Goal: Find specific page/section: Find specific page/section

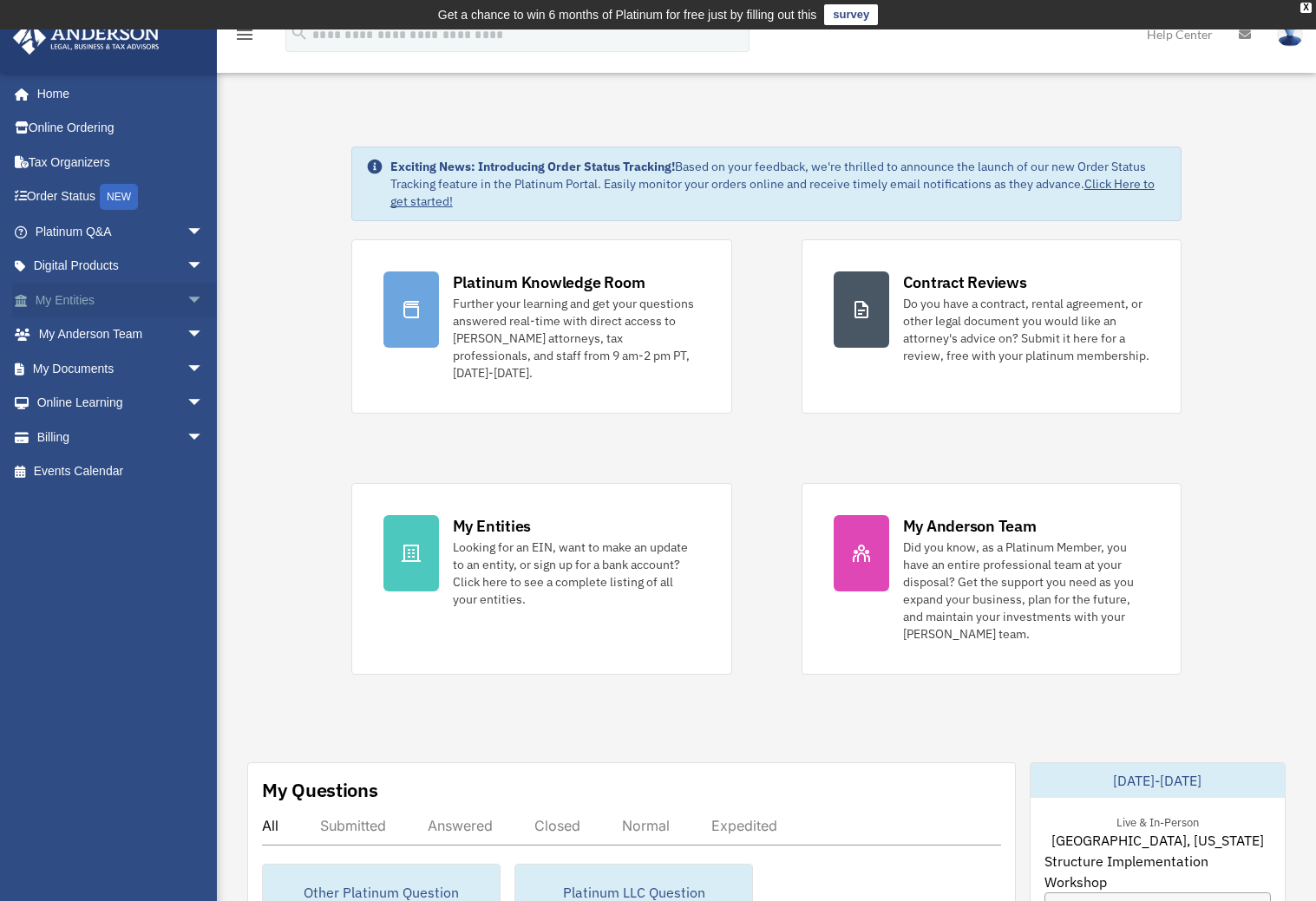
click at [187, 301] on span "arrow_drop_down" at bounding box center [204, 301] width 35 height 36
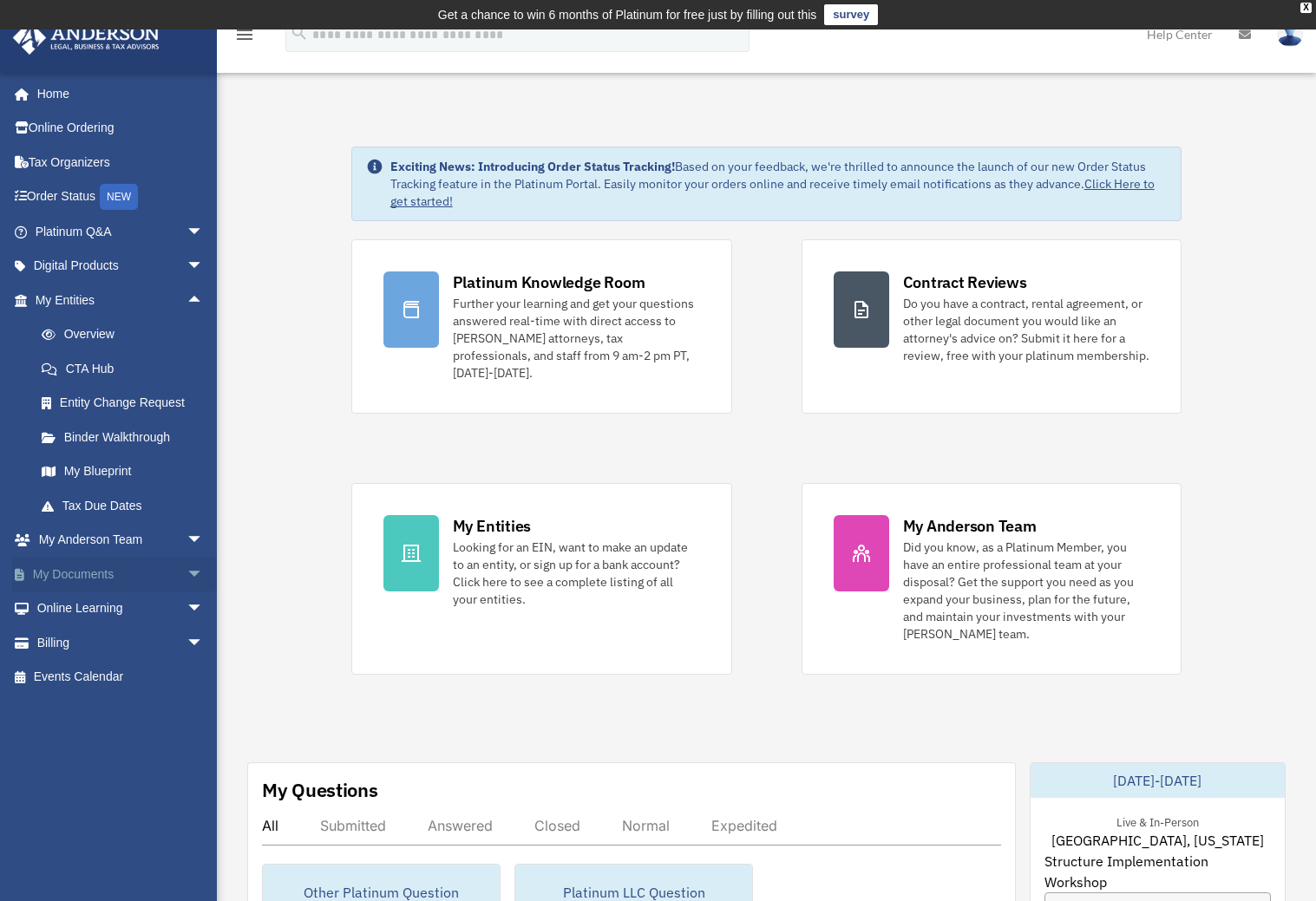
click at [187, 567] on span "arrow_drop_down" at bounding box center [204, 575] width 35 height 36
click at [81, 611] on link "Box" at bounding box center [127, 609] width 206 height 35
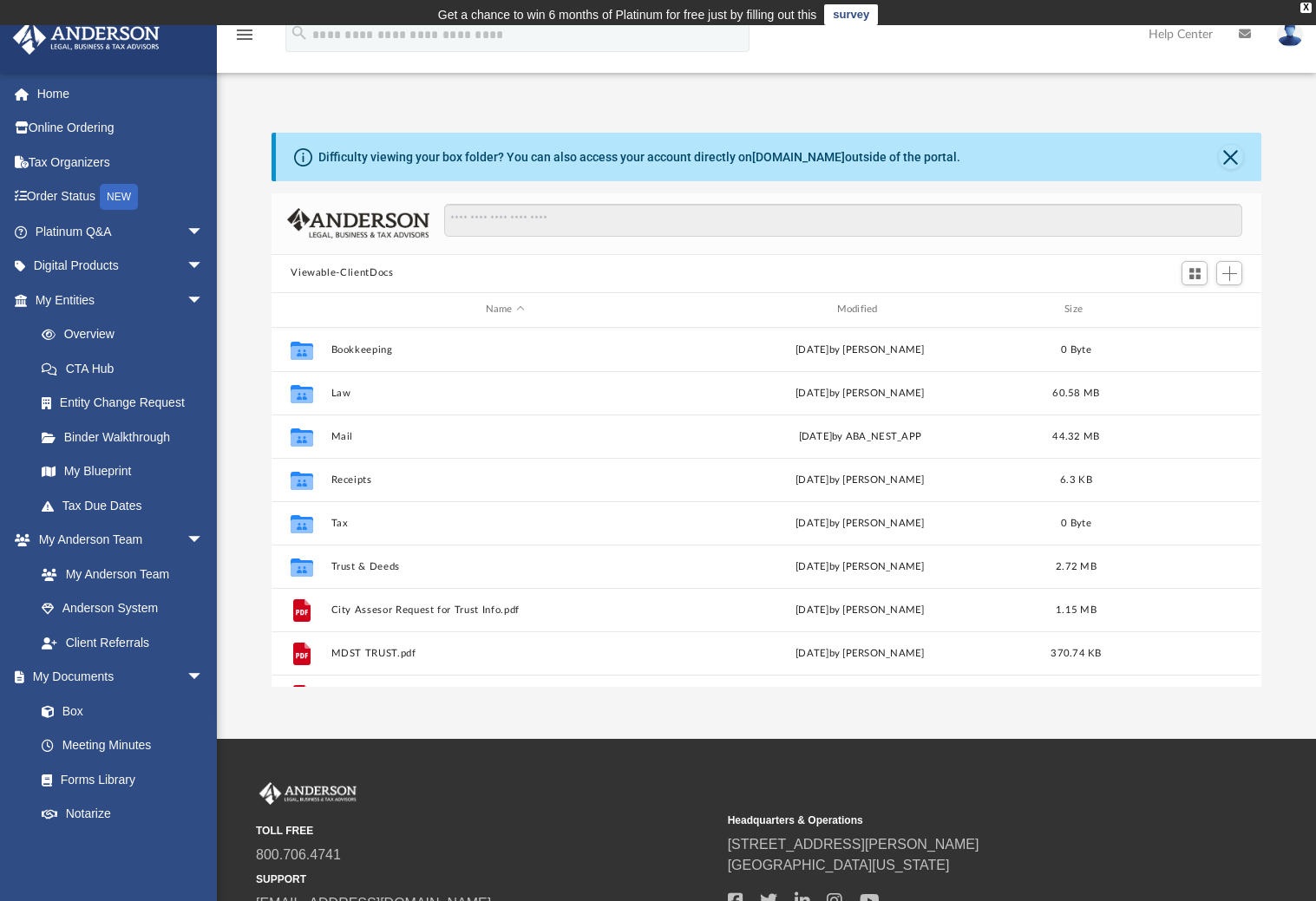
scroll to position [381, 976]
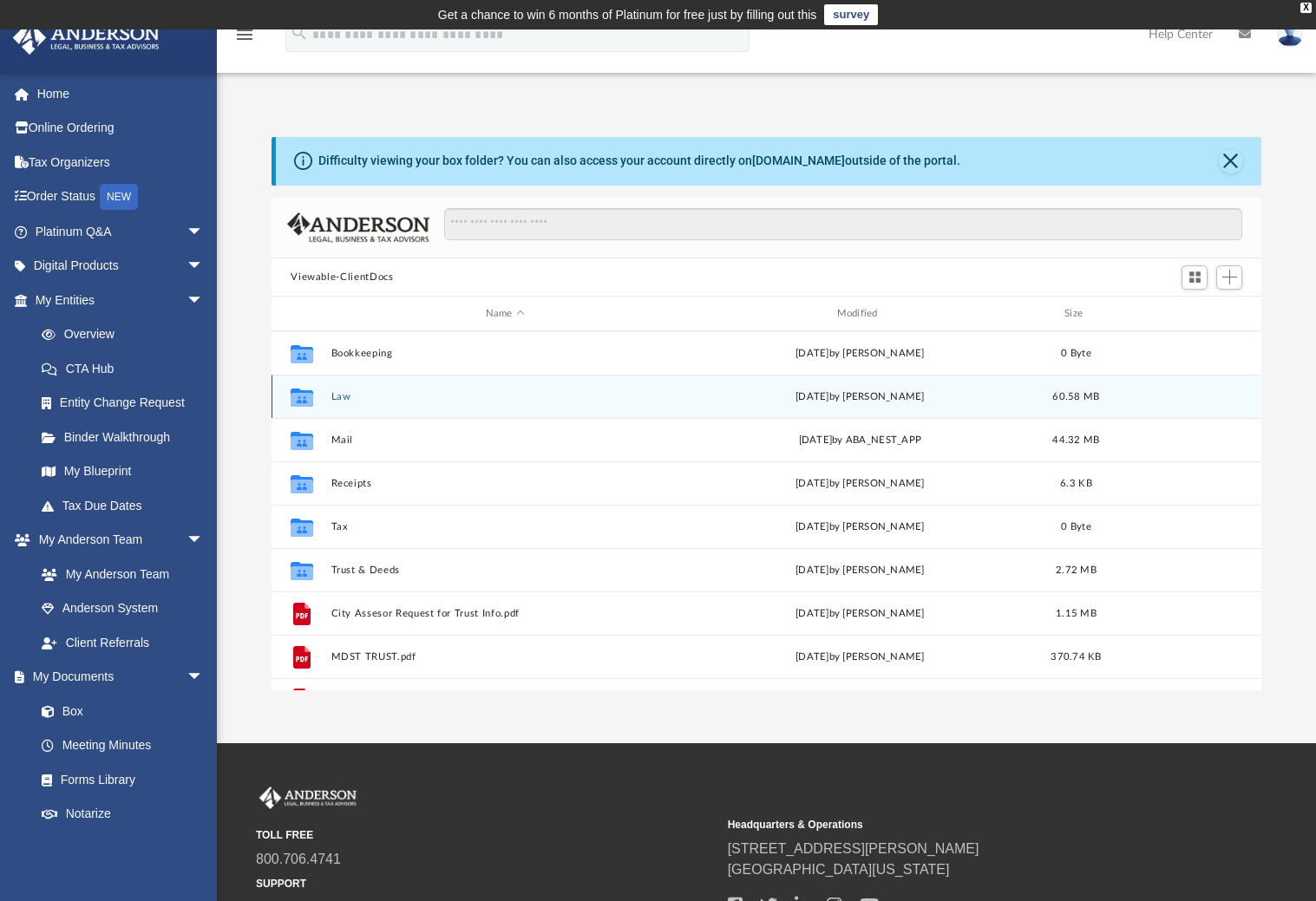
click at [350, 400] on button "Law" at bounding box center [505, 397] width 348 height 11
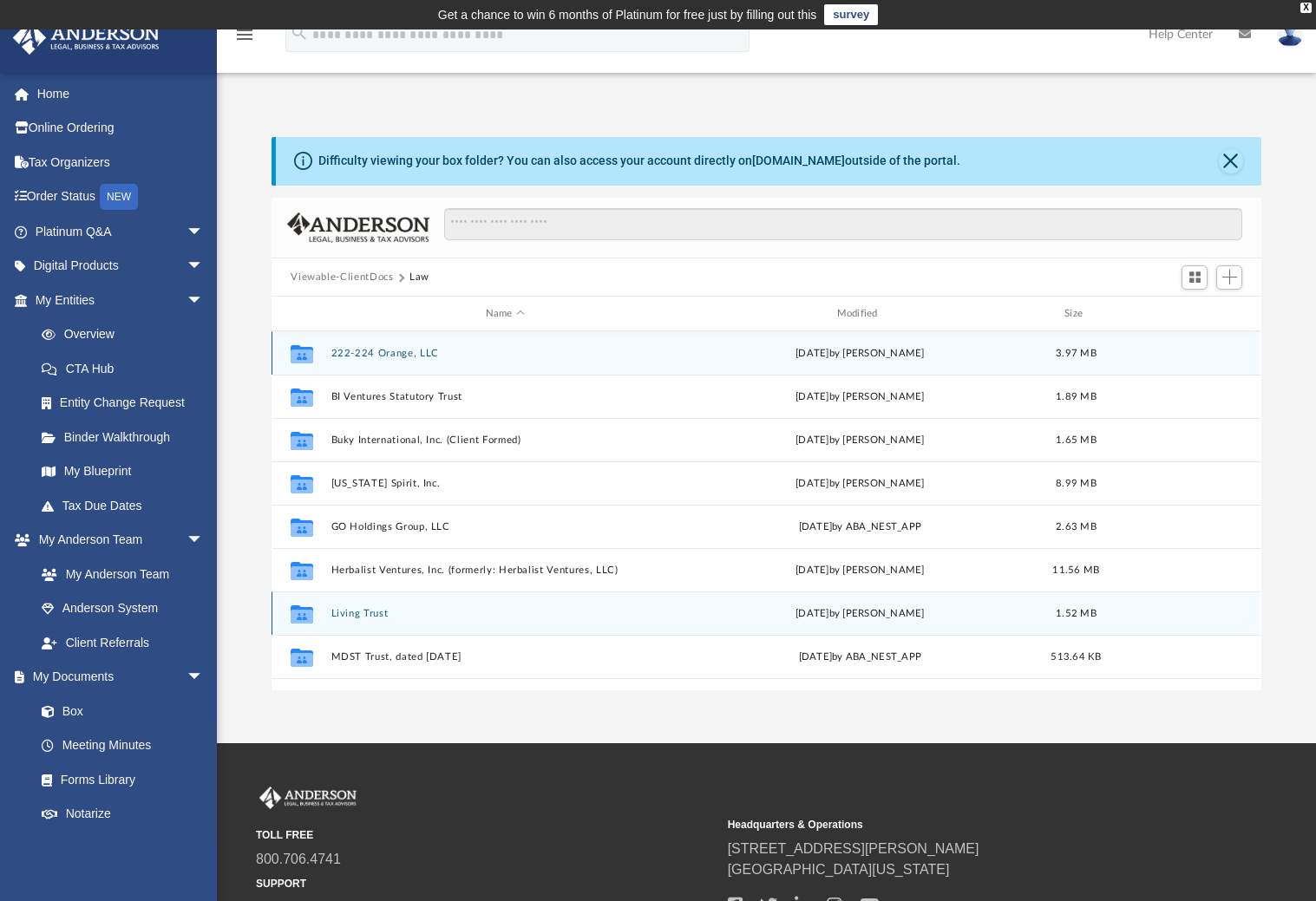
scroll to position [4, 0]
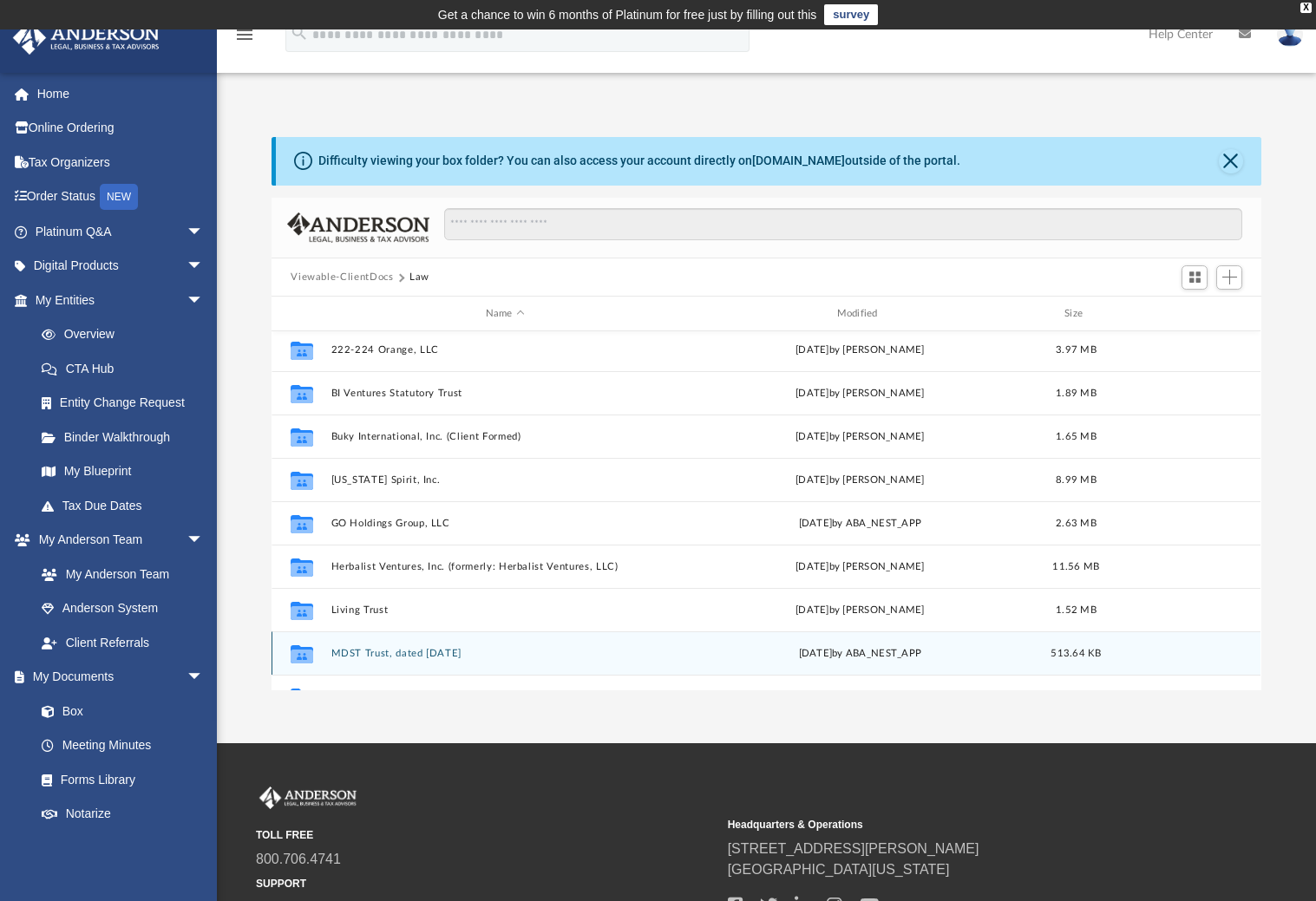
click at [375, 650] on button "MDST Trust, dated [DATE]" at bounding box center [505, 654] width 348 height 11
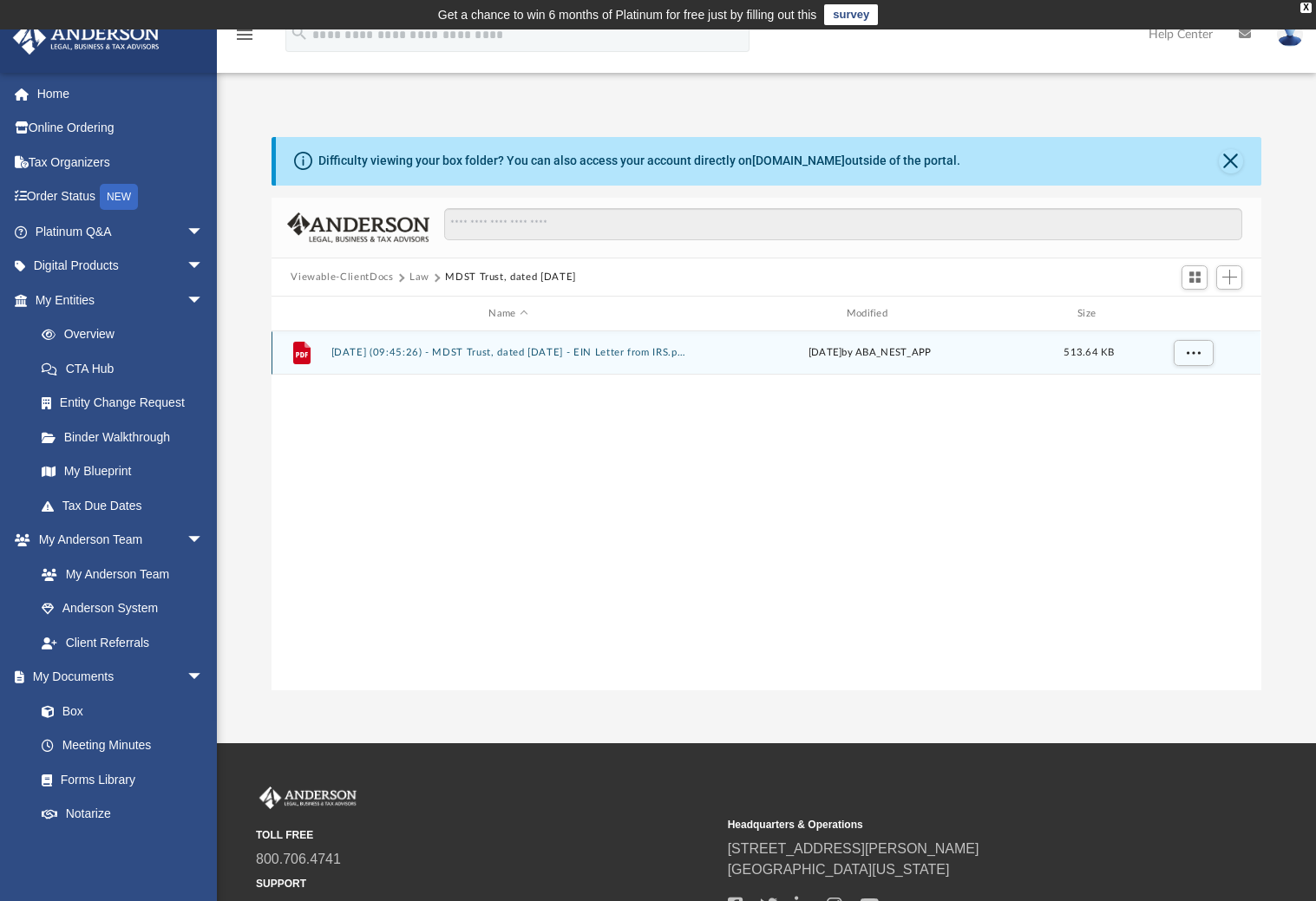
scroll to position [0, 0]
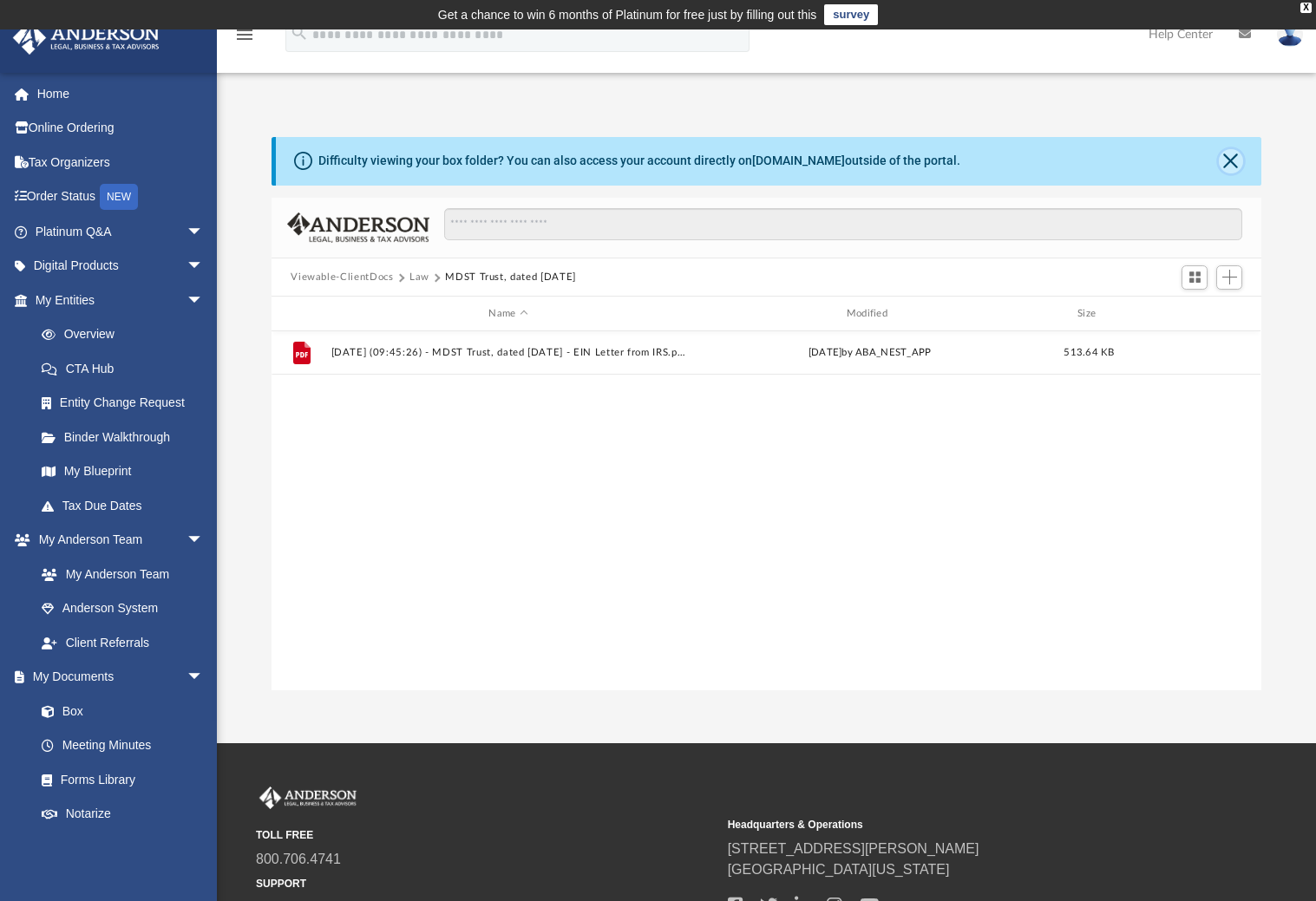
click at [1226, 170] on button "Close" at bounding box center [1232, 162] width 25 height 25
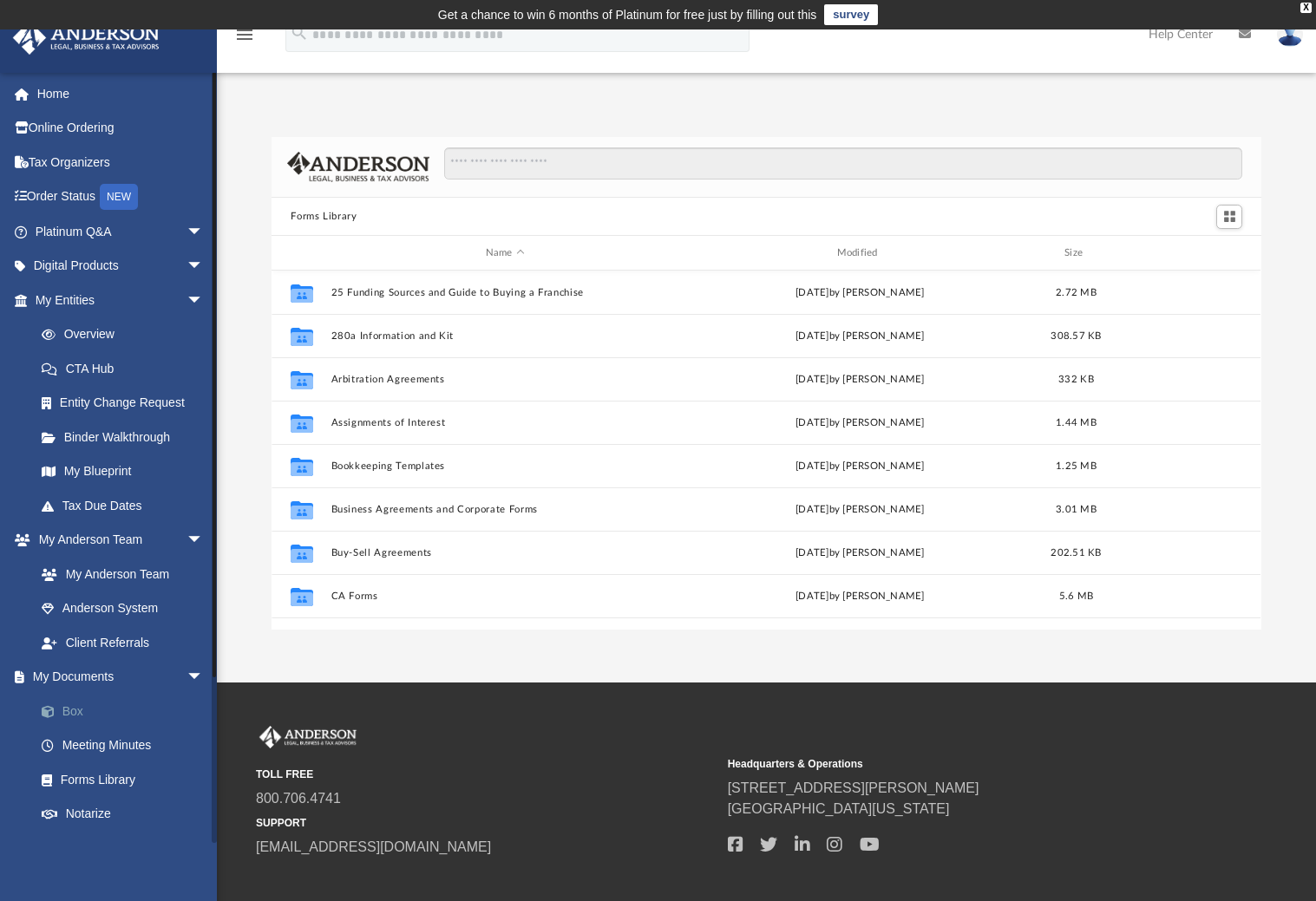
click at [63, 706] on link "Box" at bounding box center [127, 712] width 206 height 35
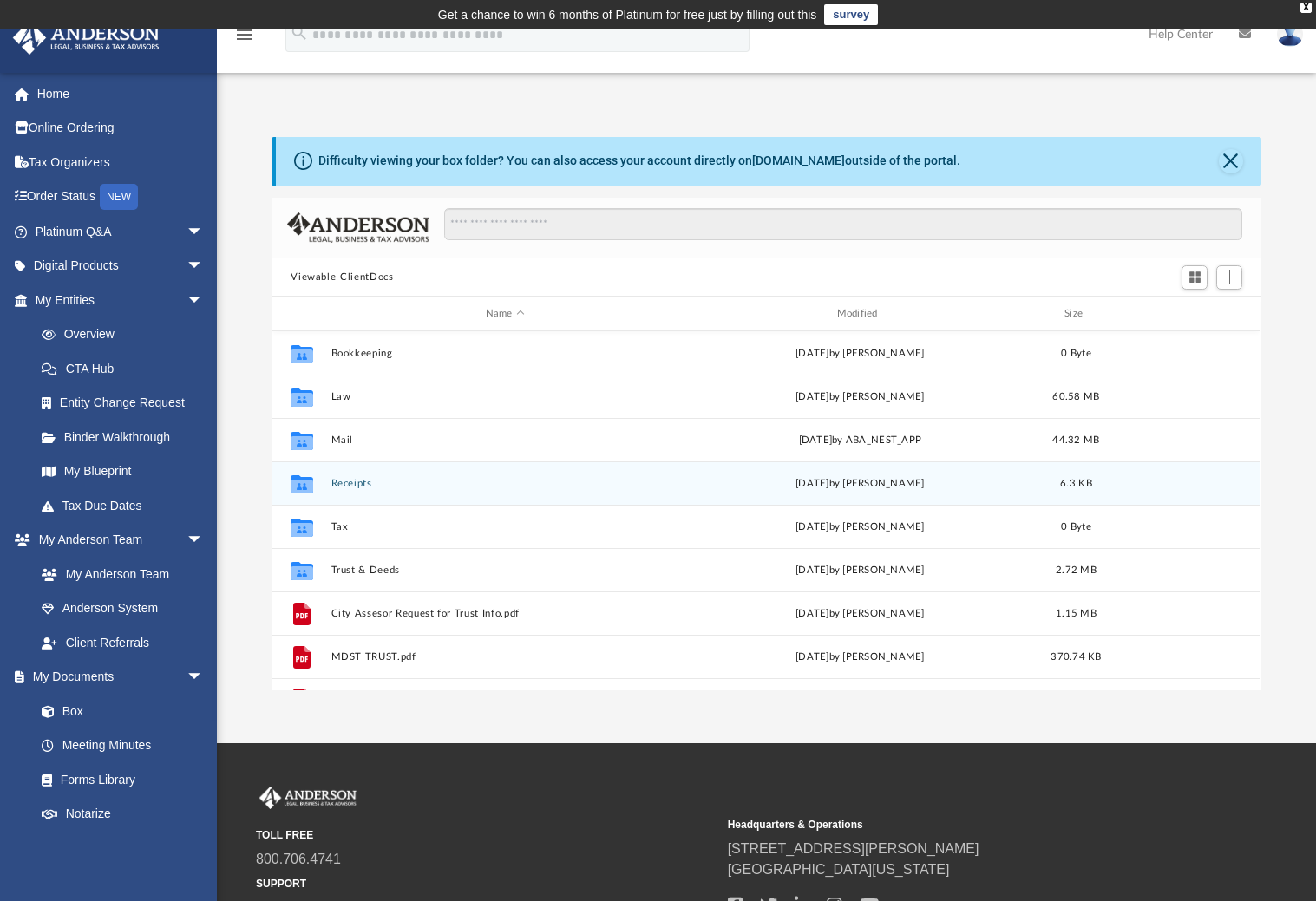
scroll to position [381, 976]
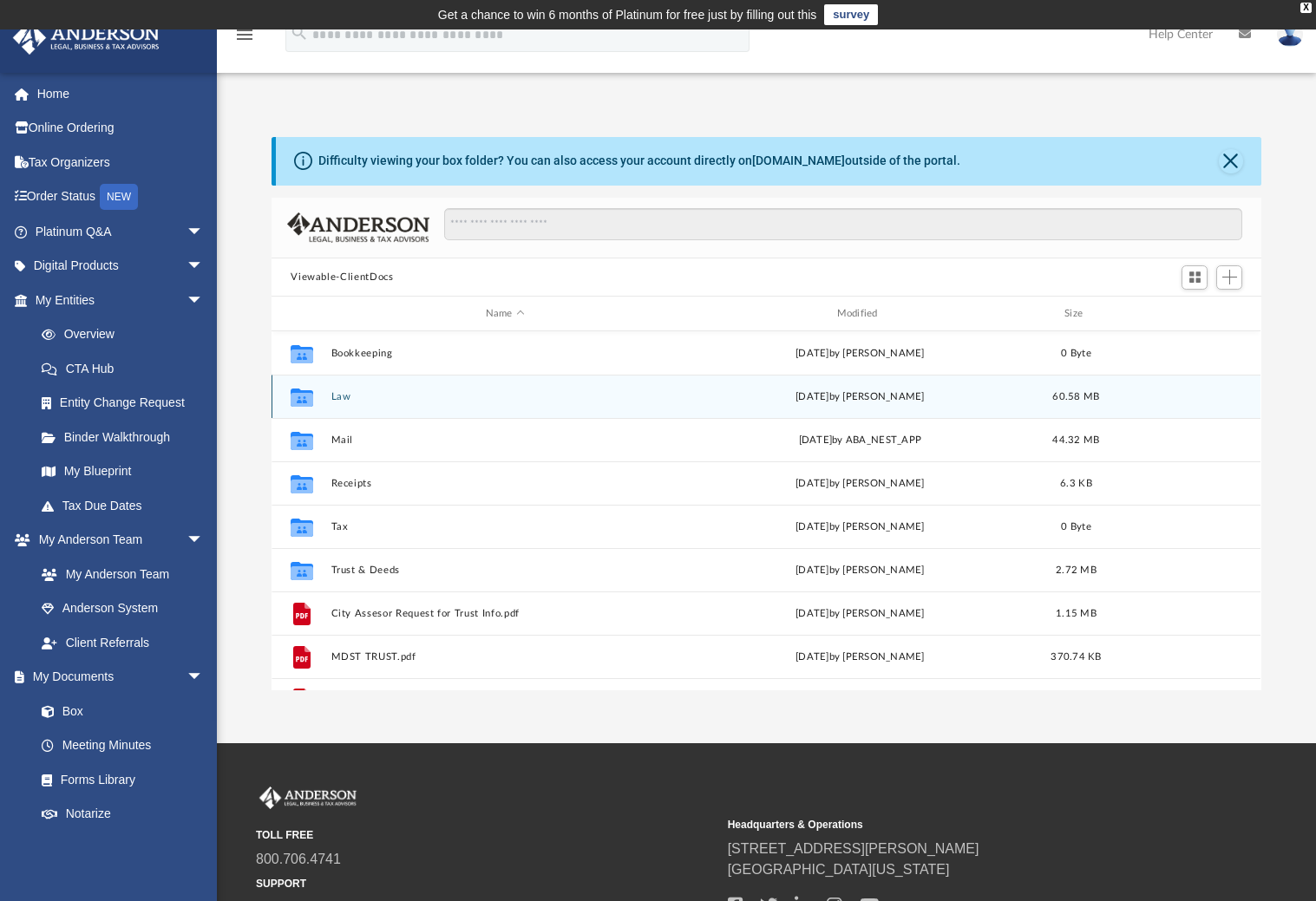
click at [353, 395] on button "Law" at bounding box center [505, 397] width 348 height 11
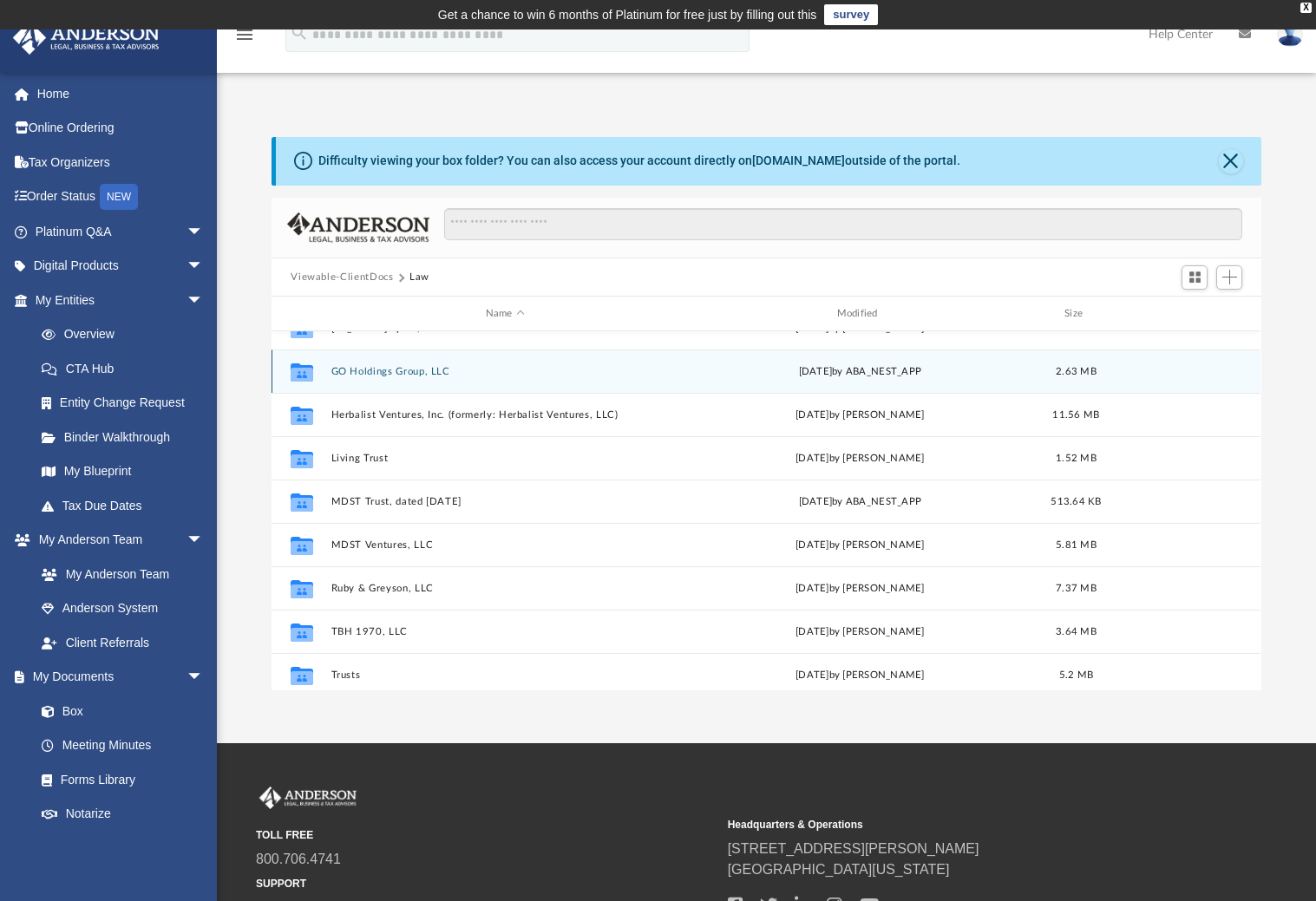
scroll to position [194, 0]
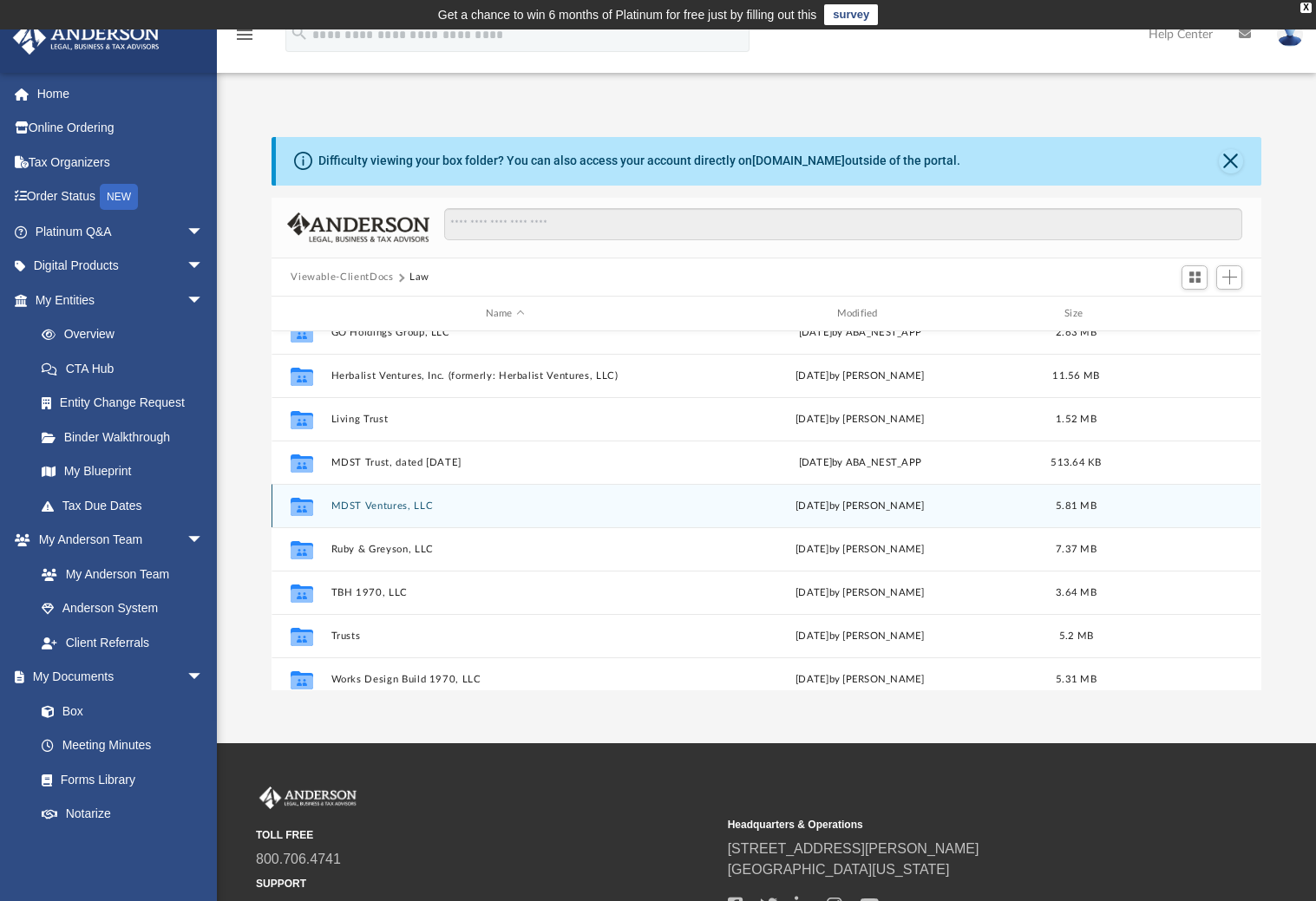
click at [359, 506] on button "MDST Ventures, LLC" at bounding box center [505, 506] width 348 height 11
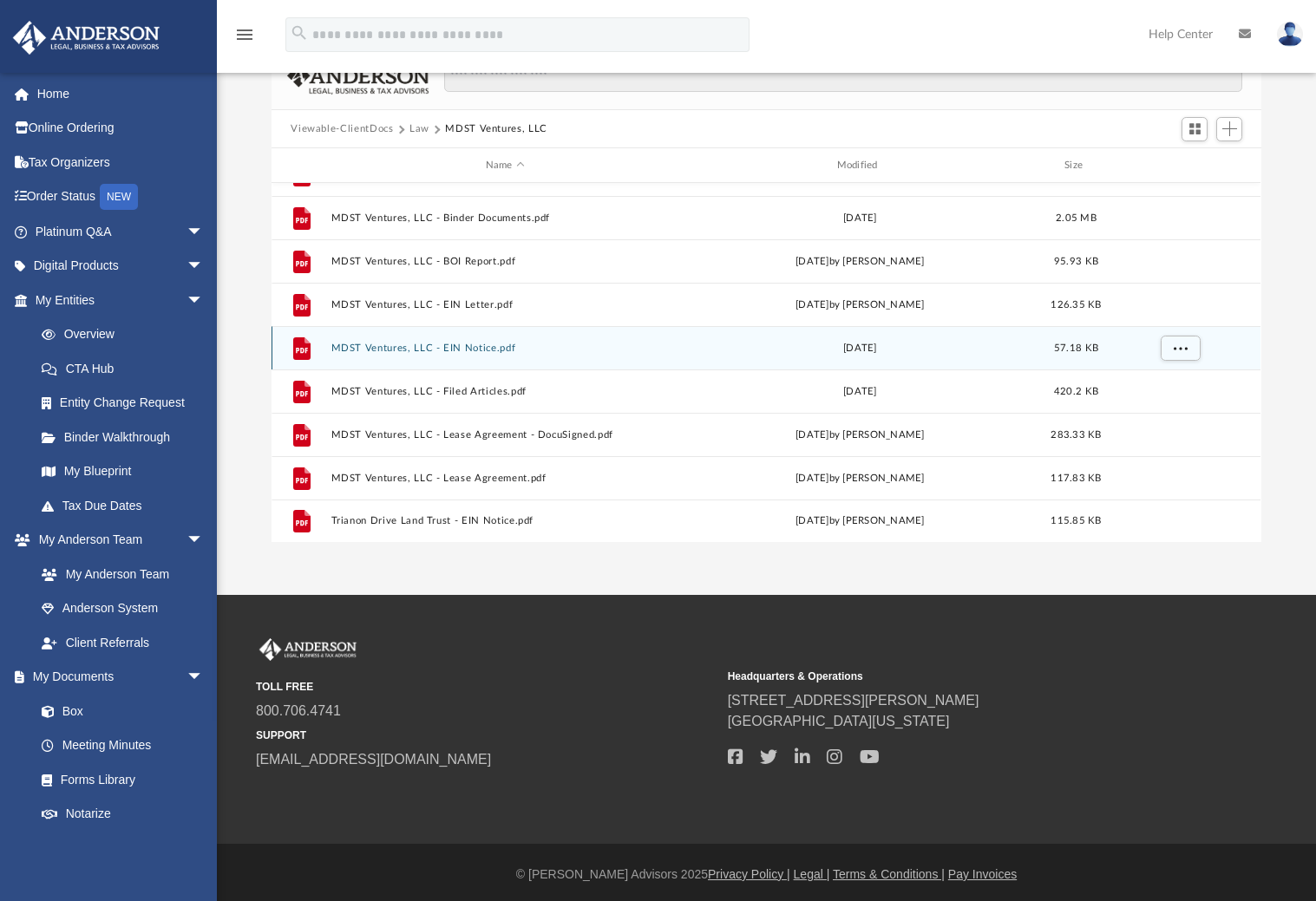
scroll to position [152, 0]
